Goal: Check status: Check status

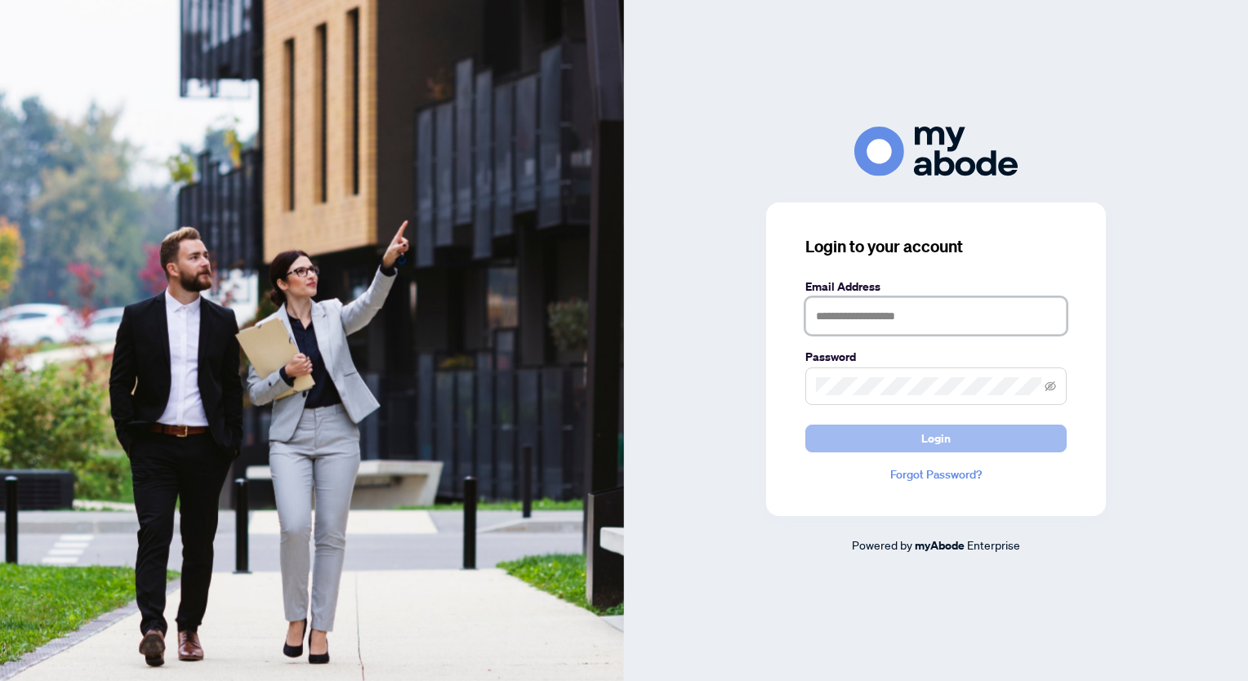
type input "**********"
click at [954, 437] on button "Login" at bounding box center [935, 439] width 261 height 28
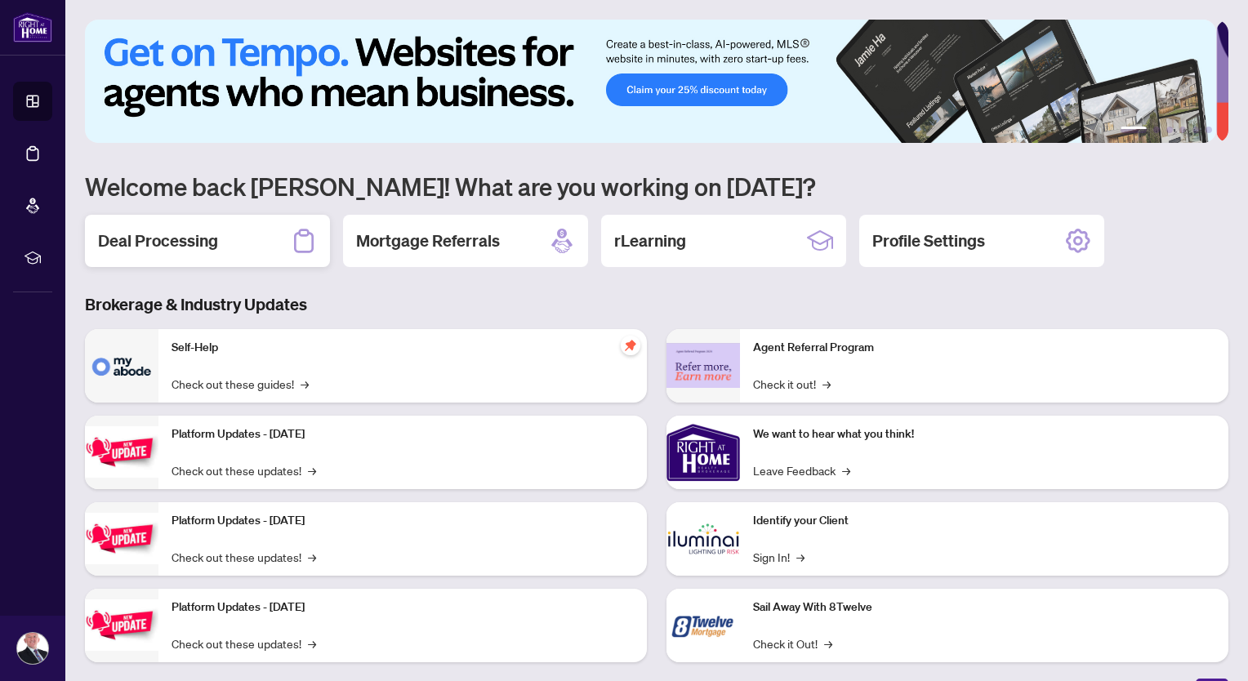
click at [156, 243] on h2 "Deal Processing" at bounding box center [158, 241] width 120 height 23
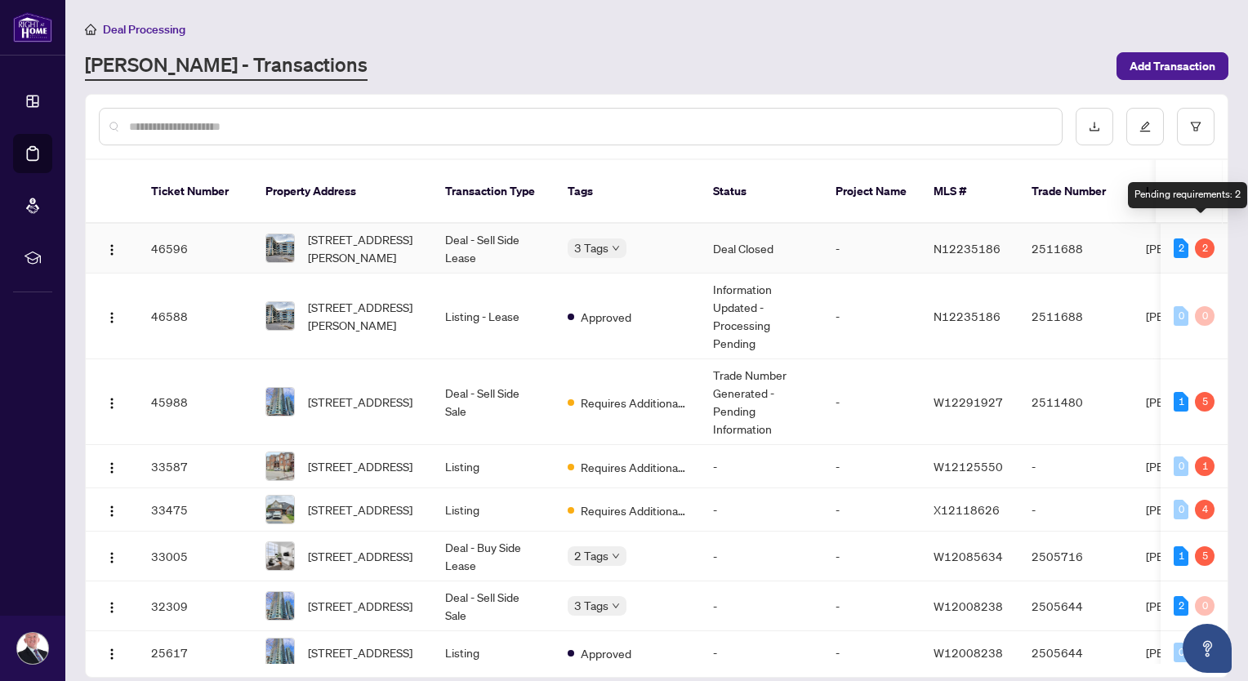
click at [1203, 239] on div "2" at bounding box center [1205, 249] width 20 height 20
drag, startPoint x: 1203, startPoint y: 230, endPoint x: 1189, endPoint y: 237, distance: 14.6
click at [1195, 239] on div "2" at bounding box center [1205, 249] width 20 height 20
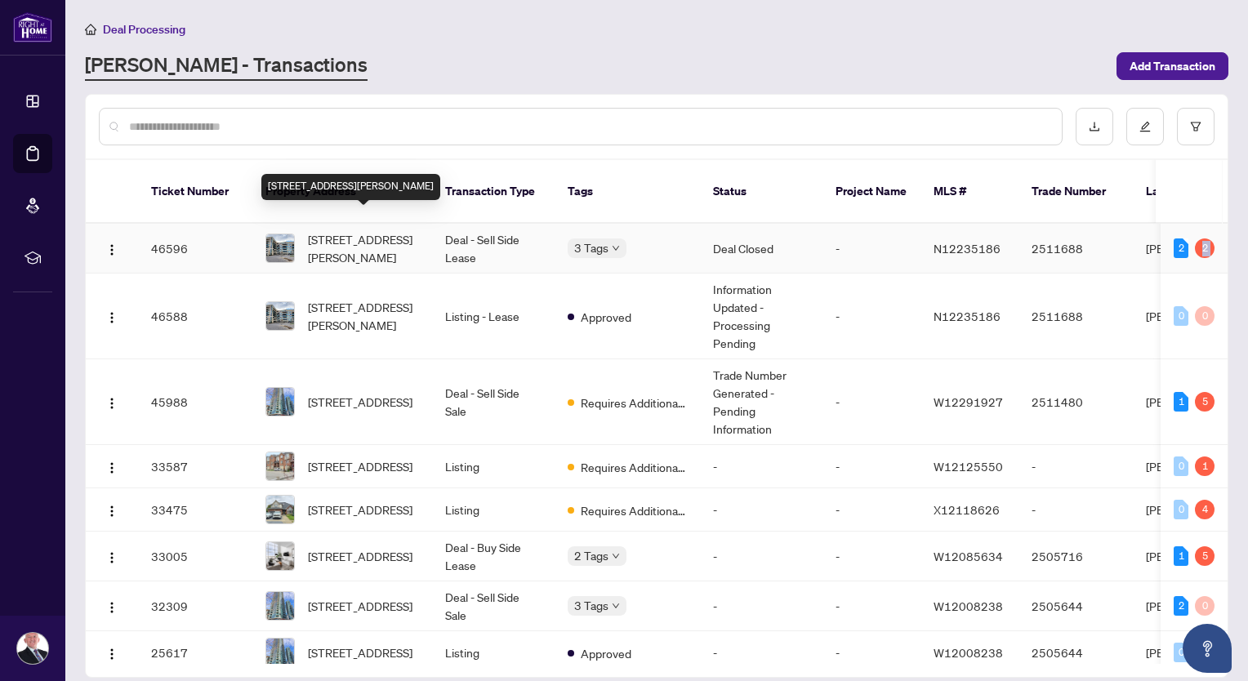
click at [341, 230] on span "[STREET_ADDRESS][PERSON_NAME]" at bounding box center [363, 248] width 111 height 36
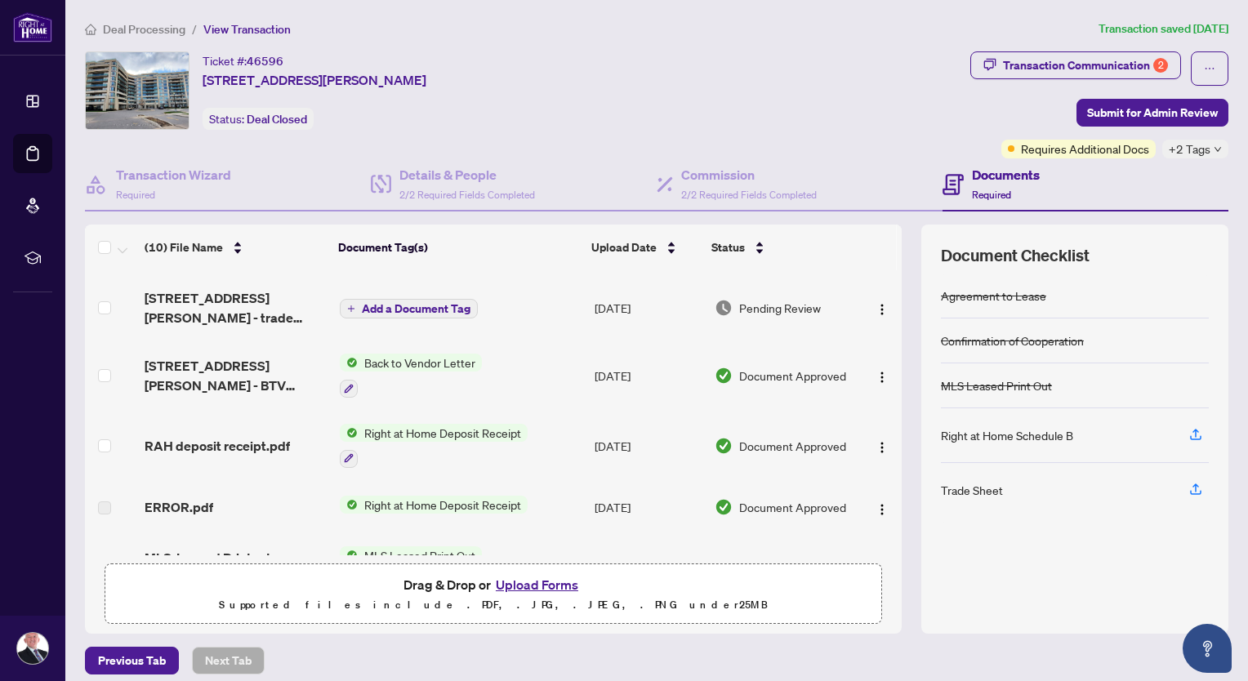
scroll to position [105, 0]
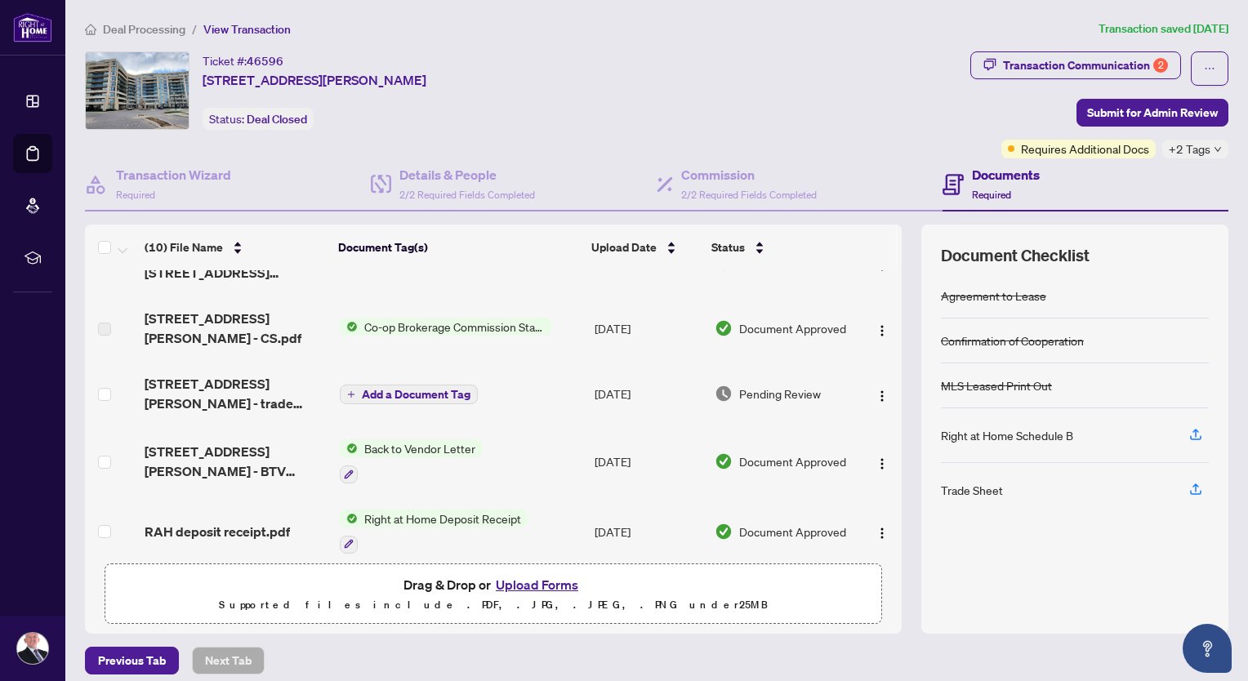
click at [969, 491] on div "Trade Sheet" at bounding box center [972, 490] width 62 height 18
click at [1008, 432] on div "Right at Home Schedule B" at bounding box center [1007, 435] width 132 height 18
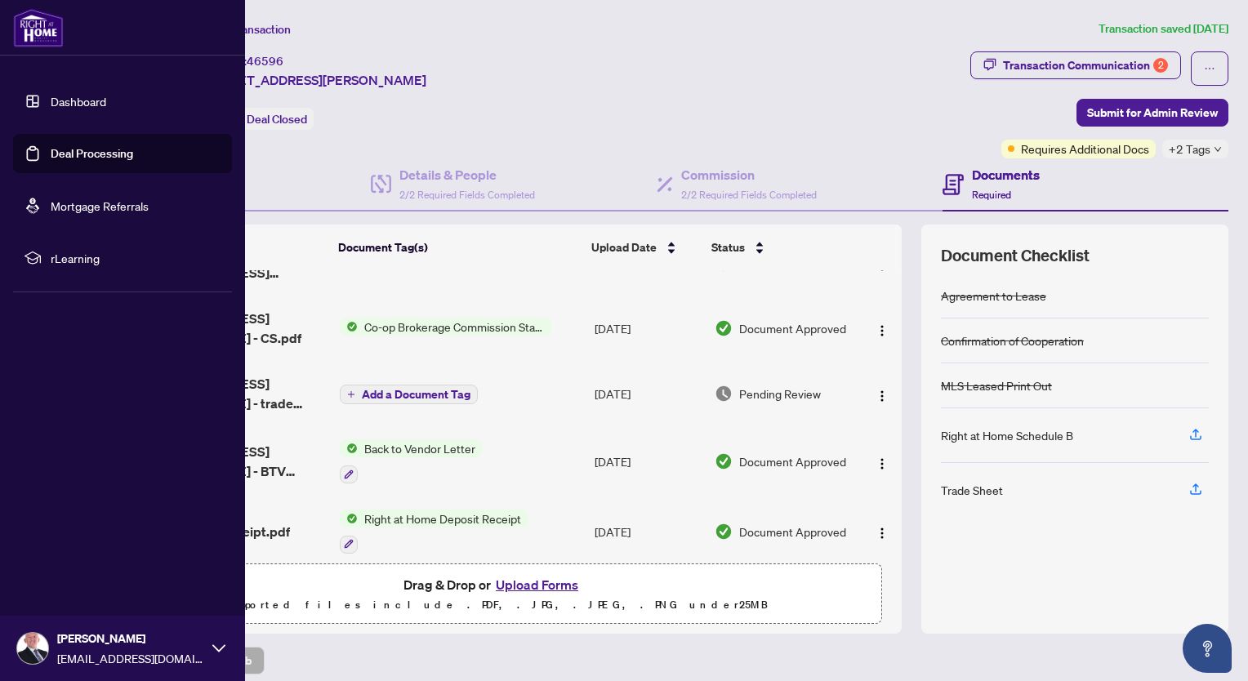
click at [65, 149] on link "Deal Processing" at bounding box center [92, 153] width 83 height 15
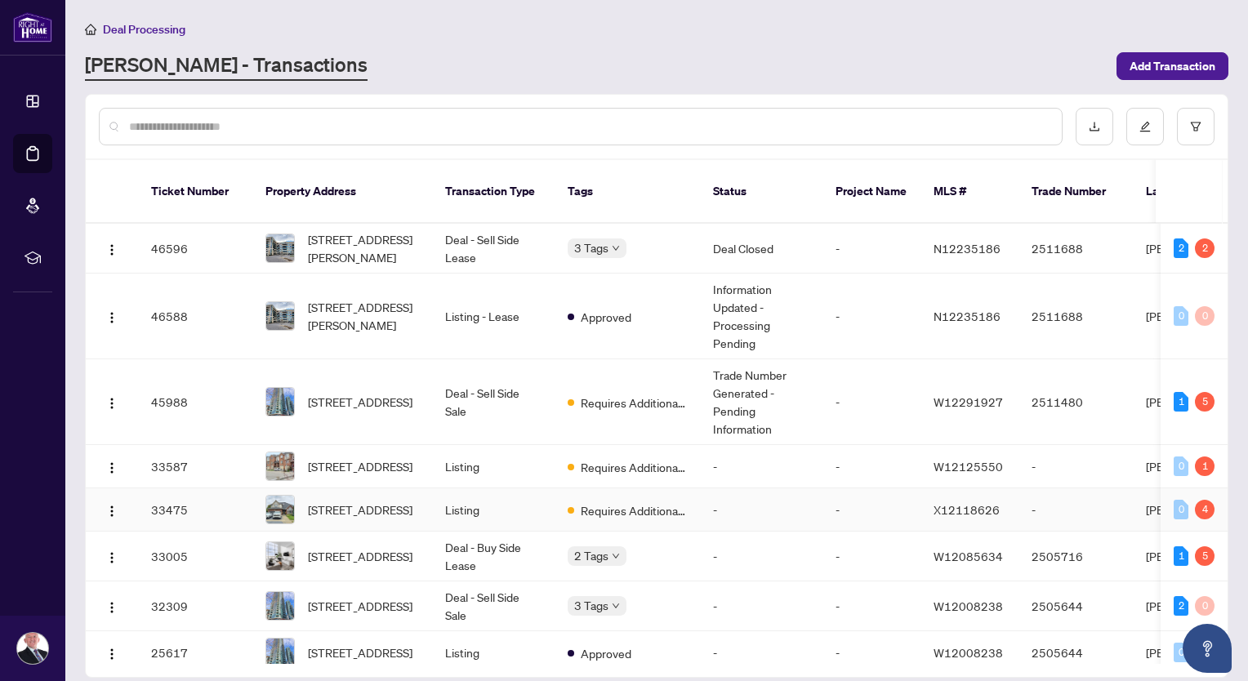
click at [634, 502] on span "Requires Additional Docs" at bounding box center [634, 511] width 106 height 18
